Goal: Task Accomplishment & Management: Use online tool/utility

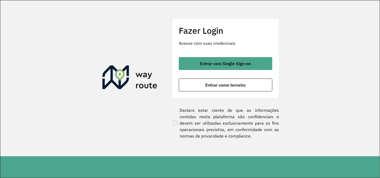
click at [227, 59] on button "Entrar com Single Sign-on" at bounding box center [226, 63] width 94 height 13
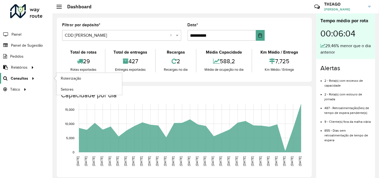
click at [28, 77] on div at bounding box center [32, 78] width 8 height 6
click at [78, 77] on span "Roteirização" at bounding box center [72, 78] width 22 height 6
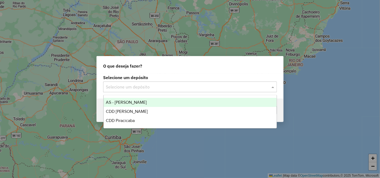
click at [120, 90] on input "text" at bounding box center [185, 87] width 158 height 6
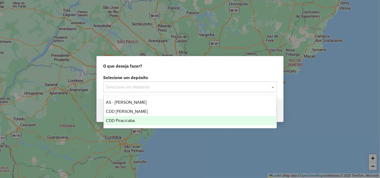
click at [137, 120] on div "CDD Piracicaba" at bounding box center [190, 120] width 173 height 9
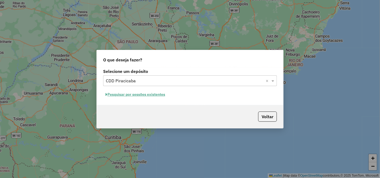
click at [156, 95] on button "Pesquisar por sessões existentes" at bounding box center [135, 94] width 64 height 8
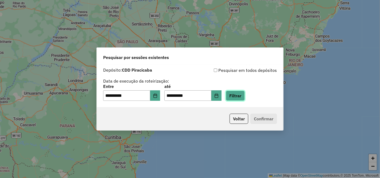
click at [238, 100] on button "Filtrar" at bounding box center [235, 95] width 19 height 10
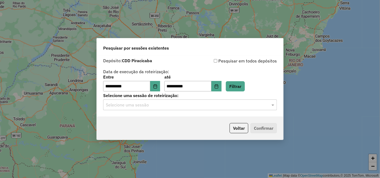
click at [156, 104] on input "text" at bounding box center [185, 105] width 158 height 6
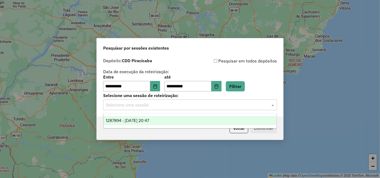
click at [150, 121] on span "1287894 - [DATE] 20:47" at bounding box center [128, 120] width 44 height 5
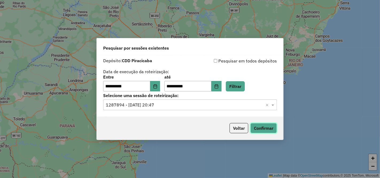
click at [270, 127] on button "Confirmar" at bounding box center [264, 128] width 26 height 10
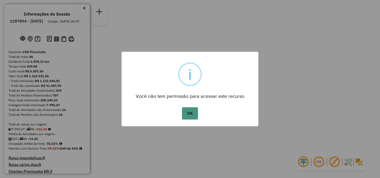
click at [193, 113] on button "OK" at bounding box center [190, 113] width 16 height 12
